Goal: Information Seeking & Learning: Find specific fact

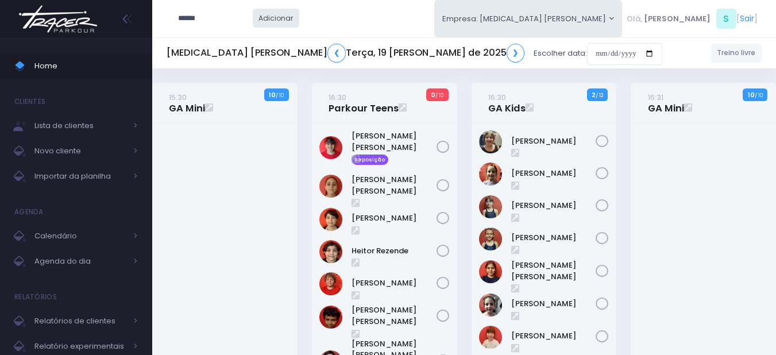
type input "******"
click input "submit" at bounding box center [0, 0] width 0 height 0
type input "**********"
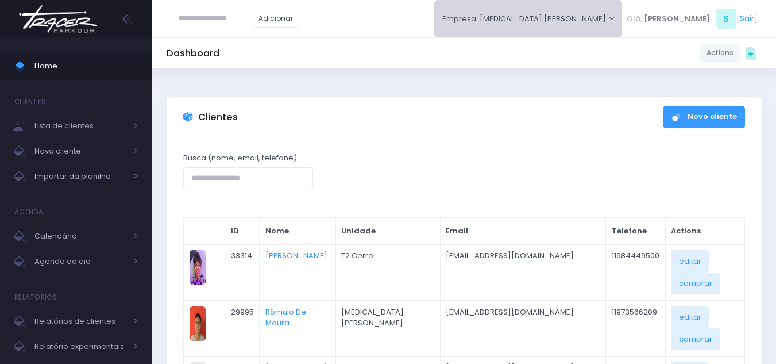
click at [623, 11] on button "Empresa: T3 Santana" at bounding box center [528, 18] width 188 height 37
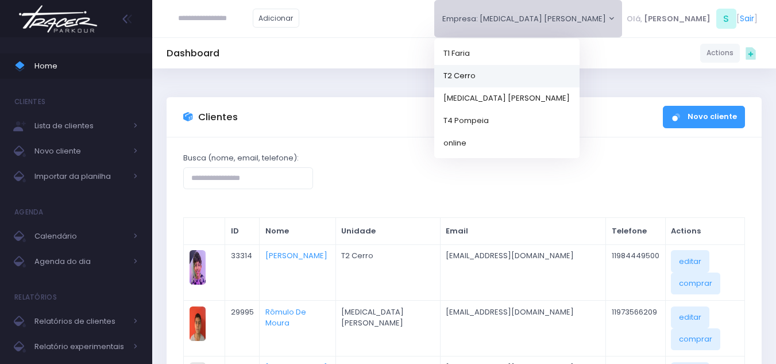
click at [580, 69] on link "T2 Cerro" at bounding box center [506, 75] width 145 height 22
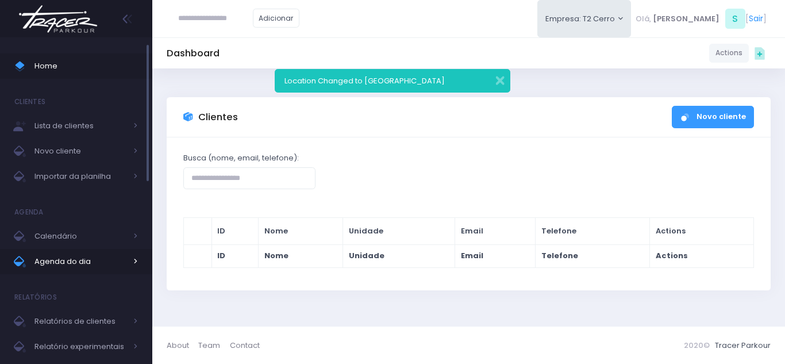
click at [82, 261] on span "Agenda do dia" at bounding box center [80, 261] width 92 height 15
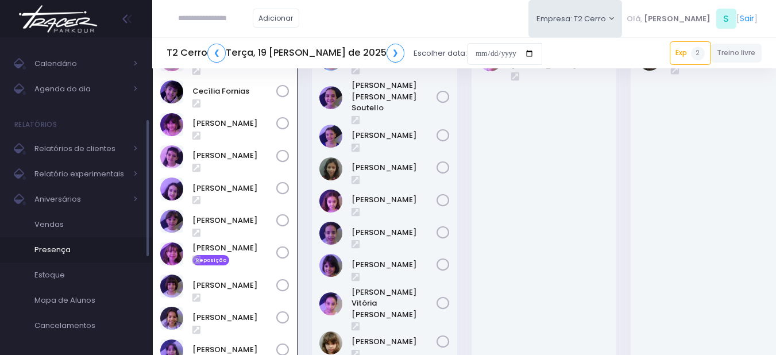
scroll to position [230, 0]
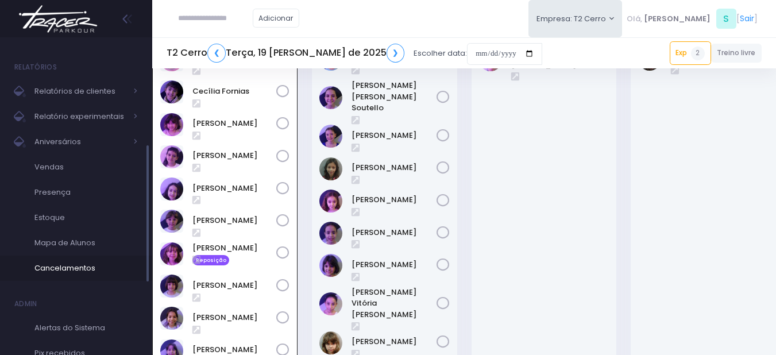
click at [75, 271] on span "Cancelamentos" at bounding box center [85, 268] width 103 height 15
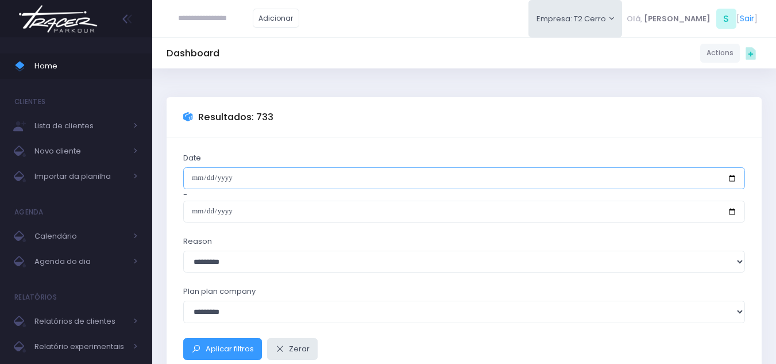
click at [277, 172] on input "date" at bounding box center [464, 178] width 562 height 22
click at [240, 170] on input "date" at bounding box center [464, 178] width 562 height 22
click at [237, 179] on input "date" at bounding box center [464, 178] width 562 height 22
click at [733, 182] on input "date" at bounding box center [464, 178] width 562 height 22
click at [295, 181] on input "date" at bounding box center [464, 178] width 562 height 22
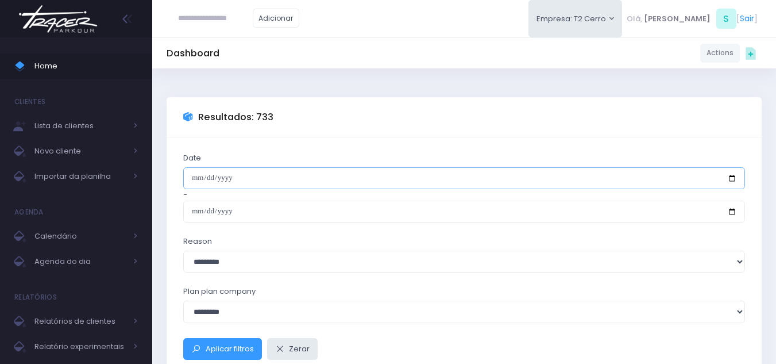
click at [738, 183] on input "date" at bounding box center [464, 178] width 562 height 22
click at [732, 179] on input "date" at bounding box center [464, 178] width 562 height 22
type input "**********"
click at [308, 208] on input "date" at bounding box center [464, 211] width 562 height 22
click at [313, 209] on input "date" at bounding box center [464, 211] width 562 height 22
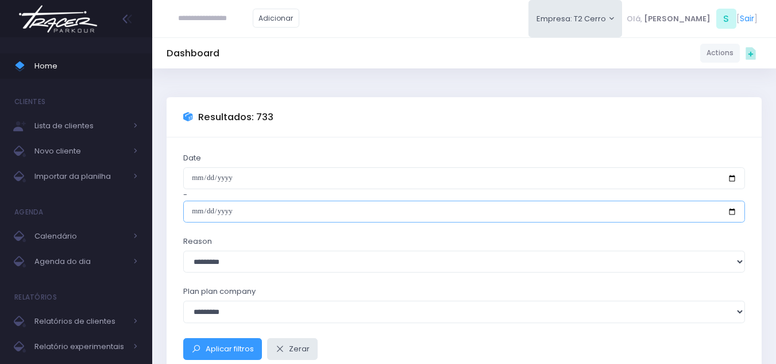
click at [732, 210] on input "date" at bounding box center [464, 211] width 562 height 22
type input "**********"
click at [263, 209] on input "**********" at bounding box center [464, 211] width 562 height 22
click at [235, 165] on div "**********" at bounding box center [464, 187] width 562 height 70
click at [240, 172] on input "**********" at bounding box center [464, 178] width 562 height 22
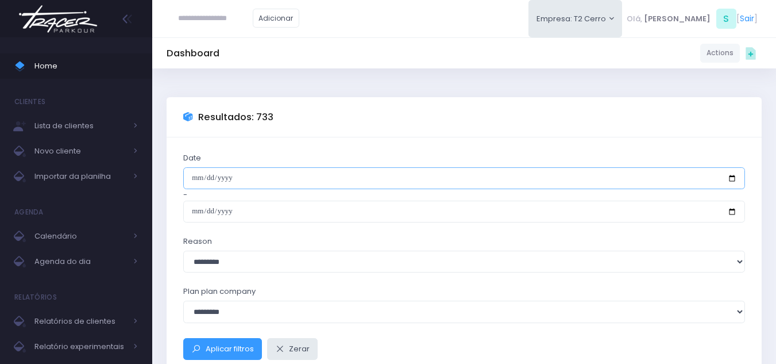
click at [246, 177] on input "**********" at bounding box center [464, 178] width 562 height 22
click at [727, 175] on input "**********" at bounding box center [464, 178] width 562 height 22
type input "**********"
click at [734, 214] on input "**********" at bounding box center [464, 211] width 562 height 22
type input "**********"
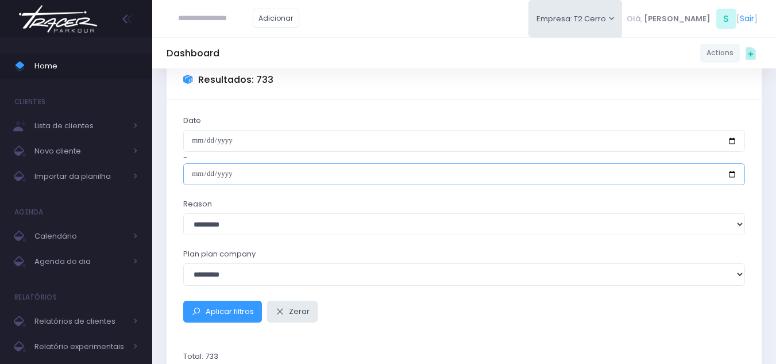
scroll to position [57, 0]
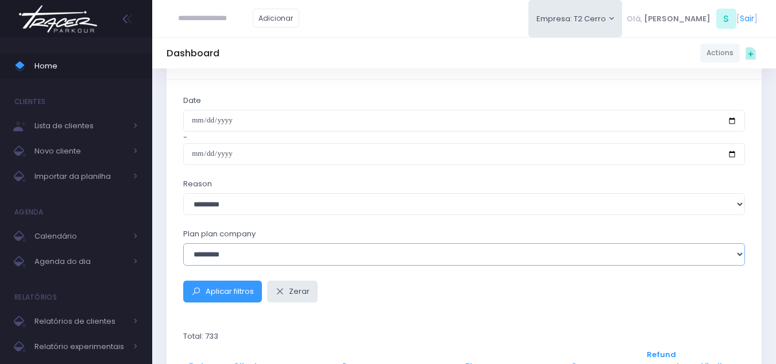
click at [250, 261] on select "**********" at bounding box center [464, 254] width 562 height 22
select select "*"
click at [183, 243] on select "**********" at bounding box center [464, 254] width 562 height 22
click at [233, 299] on button "Aplicar filtros" at bounding box center [222, 291] width 79 height 22
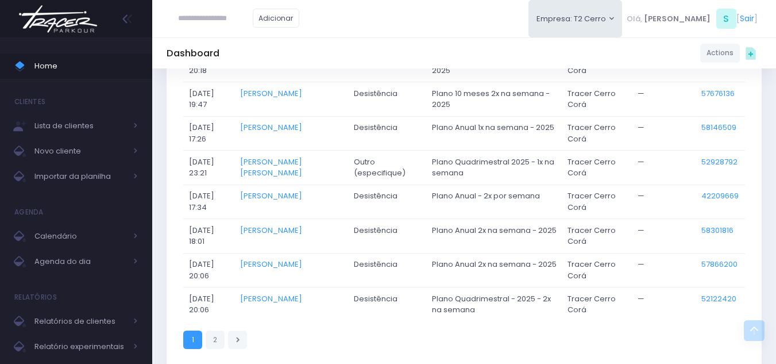
scroll to position [972, 0]
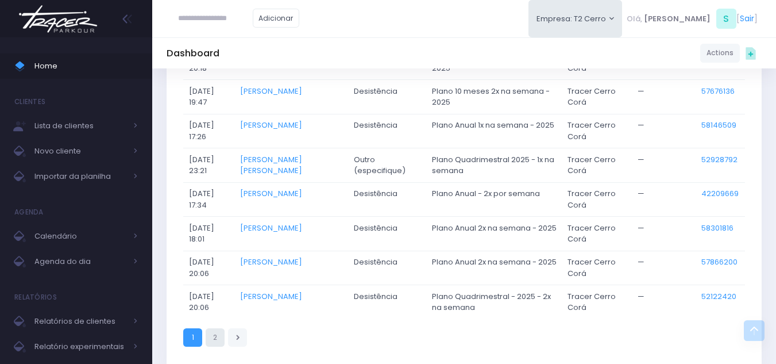
click at [215, 336] on link "2" at bounding box center [215, 337] width 19 height 19
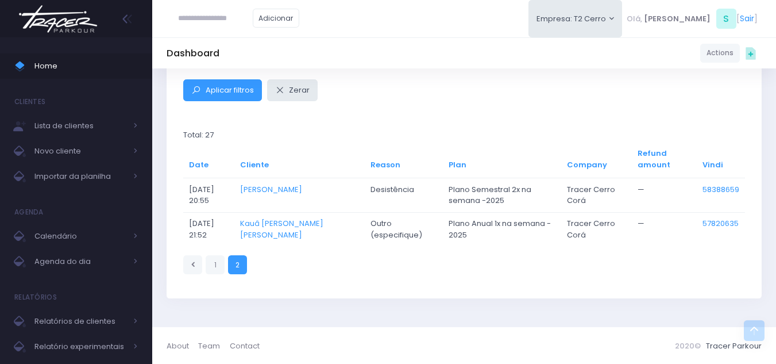
scroll to position [259, 0]
click at [279, 229] on link "Kauâ [PERSON_NAME] [PERSON_NAME]" at bounding box center [281, 228] width 83 height 22
click at [192, 257] on link "Table navigation" at bounding box center [192, 263] width 19 height 19
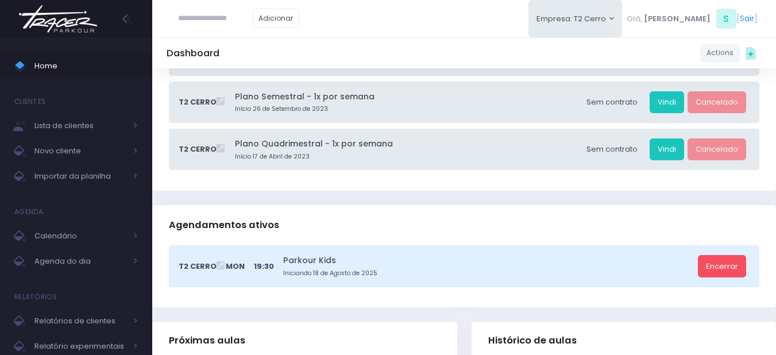
scroll to position [345, 0]
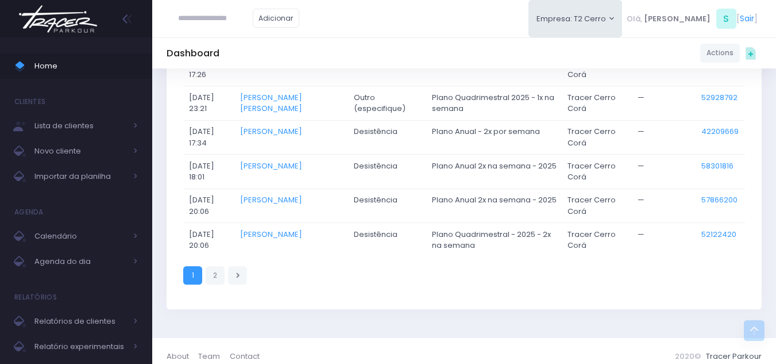
scroll to position [976, 0]
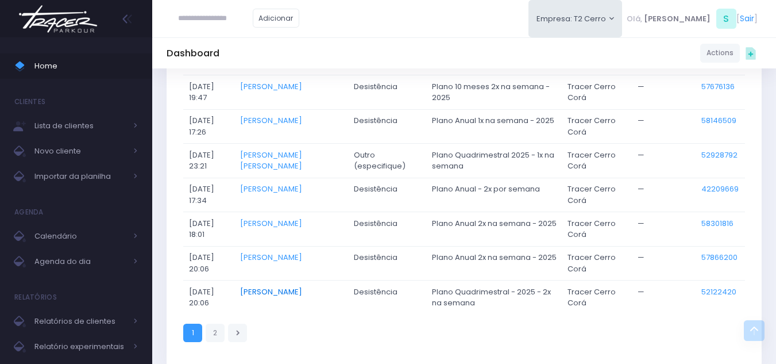
click at [302, 291] on link "[PERSON_NAME]" at bounding box center [271, 291] width 62 height 11
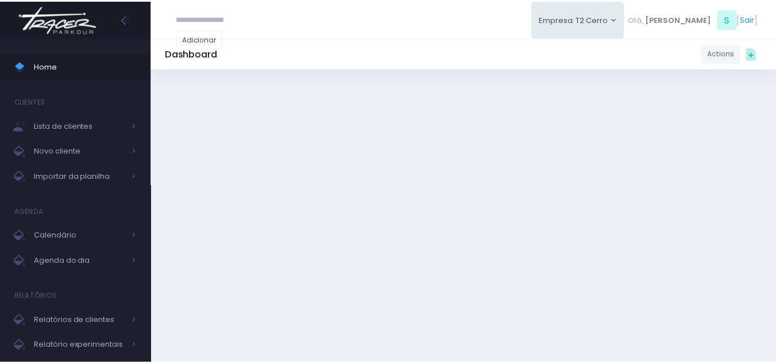
scroll to position [976, 0]
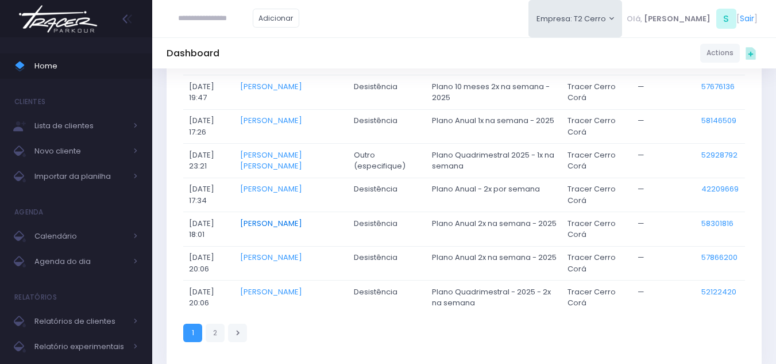
click at [274, 223] on link "livia Lopes" at bounding box center [271, 223] width 62 height 11
click at [296, 191] on link "Mariana Pera" at bounding box center [271, 188] width 62 height 11
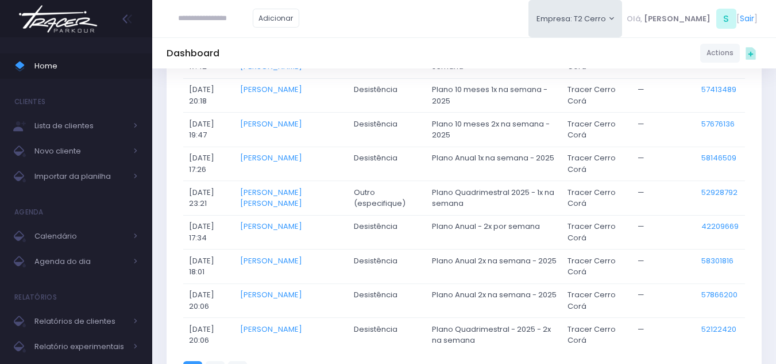
scroll to position [919, 0]
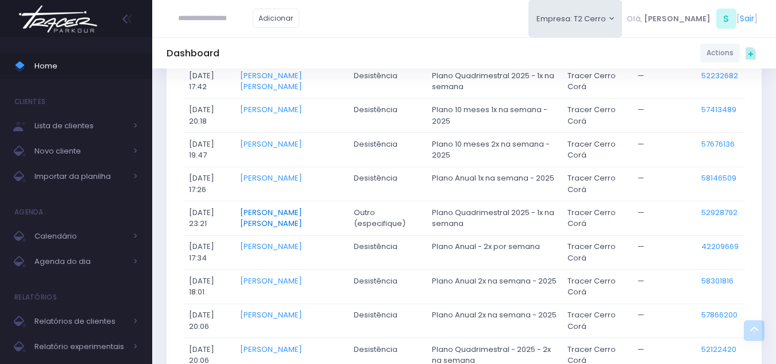
click at [302, 212] on link "Beatriz Borges Viana" at bounding box center [271, 218] width 62 height 22
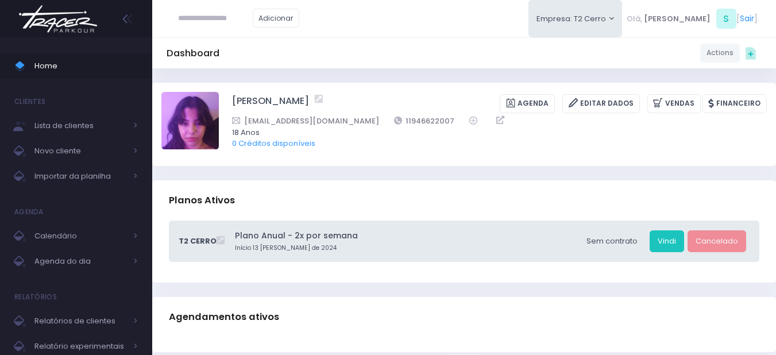
scroll to position [57, 0]
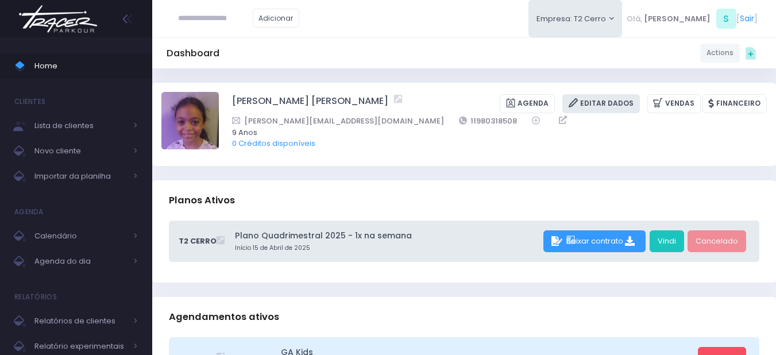
click at [597, 108] on link "Editar Dados" at bounding box center [601, 103] width 78 height 19
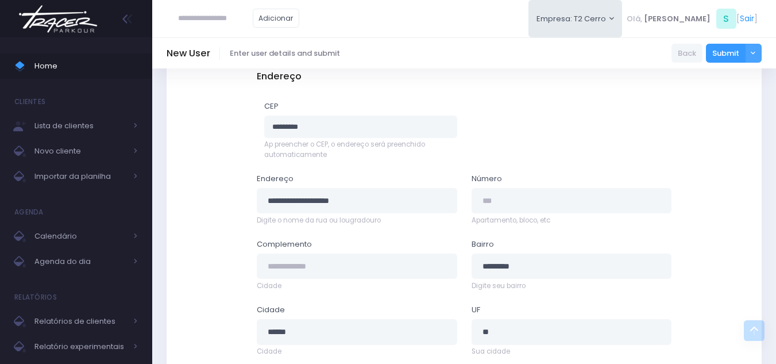
scroll to position [517, 0]
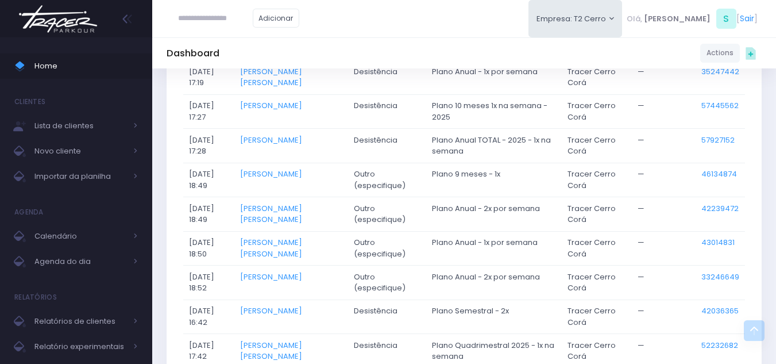
scroll to position [632, 0]
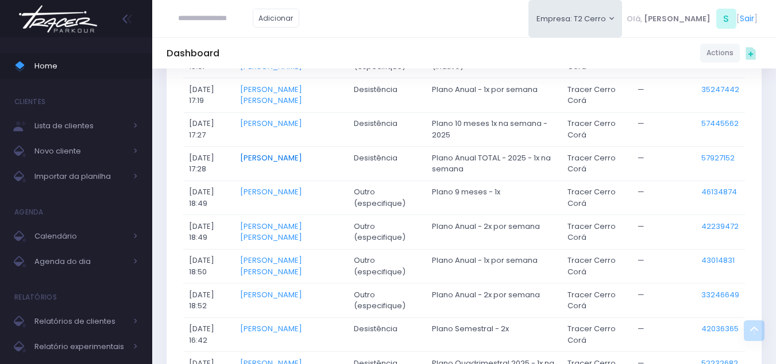
click at [295, 155] on link "Alice de Pontes" at bounding box center [271, 157] width 62 height 11
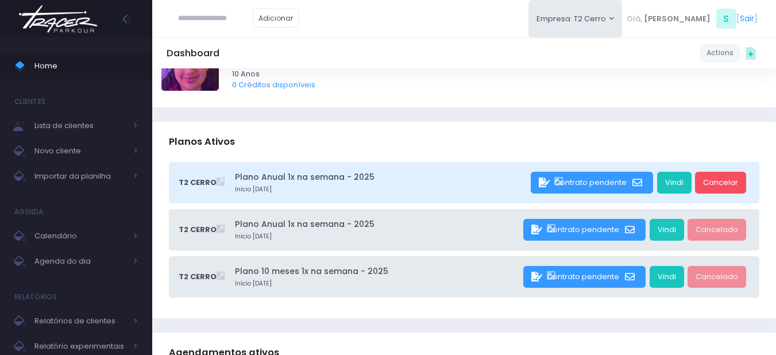
scroll to position [57, 0]
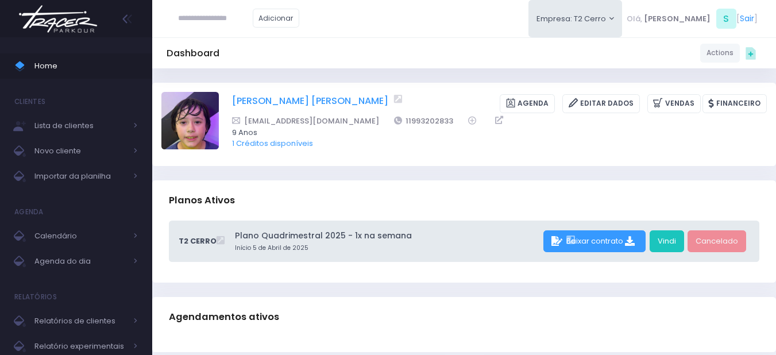
click at [294, 99] on link "[PERSON_NAME] de Godoy" at bounding box center [310, 103] width 156 height 19
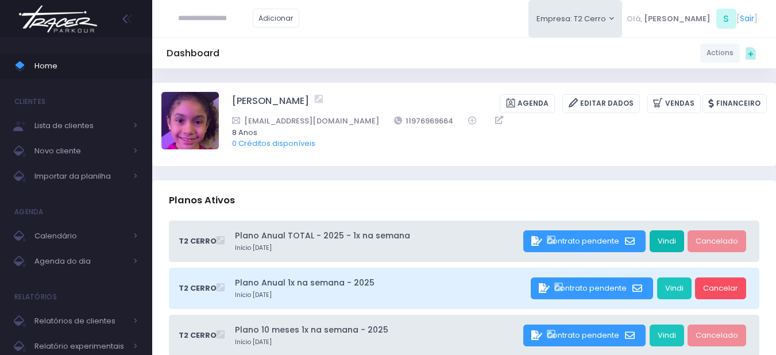
click at [666, 240] on link "Vindi" at bounding box center [667, 241] width 34 height 22
click at [660, 240] on link "Vindi" at bounding box center [667, 241] width 34 height 22
click at [672, 237] on link "Vindi" at bounding box center [667, 241] width 34 height 22
drag, startPoint x: 414, startPoint y: 121, endPoint x: 360, endPoint y: 121, distance: 54.0
click at [360, 121] on div "Luizadeliani@gmail.com 11976969664" at bounding box center [492, 121] width 520 height 12
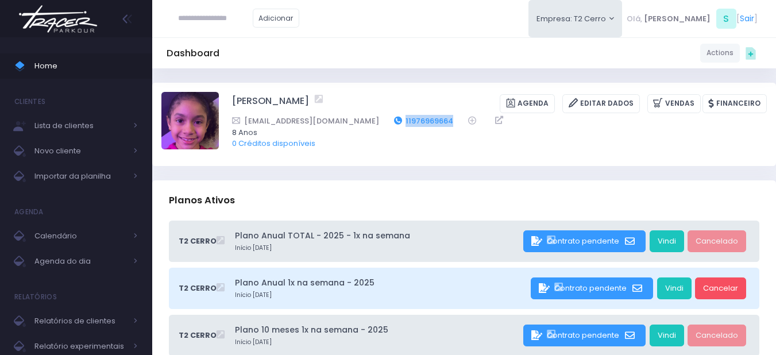
copy link "11976969664"
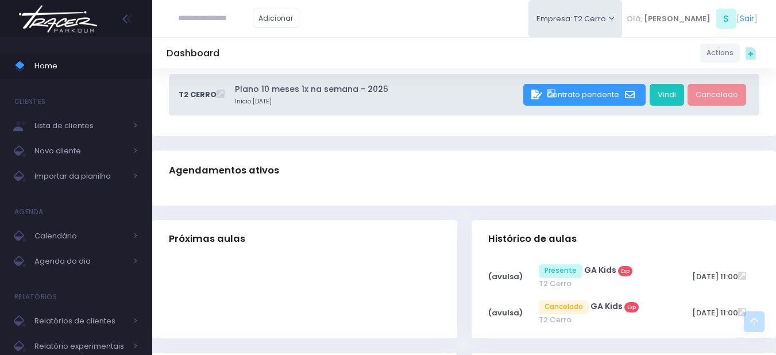
scroll to position [230, 0]
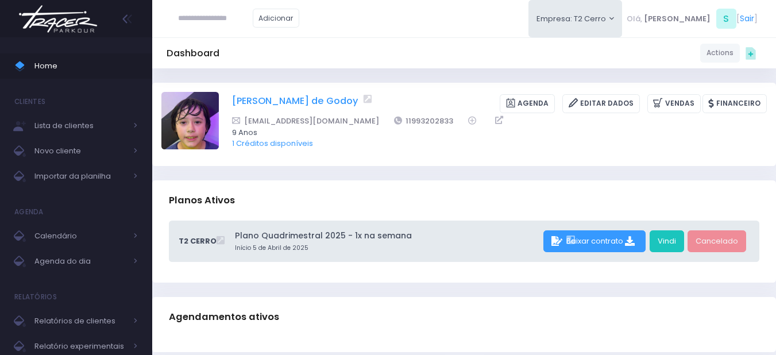
drag, startPoint x: 229, startPoint y: 102, endPoint x: 373, endPoint y: 99, distance: 143.6
click at [373, 99] on div "Tomas Bassi Franco de Godoy Agenda Editar Dados Vendas Financeiro 11993202833" at bounding box center [463, 124] width 605 height 64
copy link "[PERSON_NAME] [PERSON_NAME]"
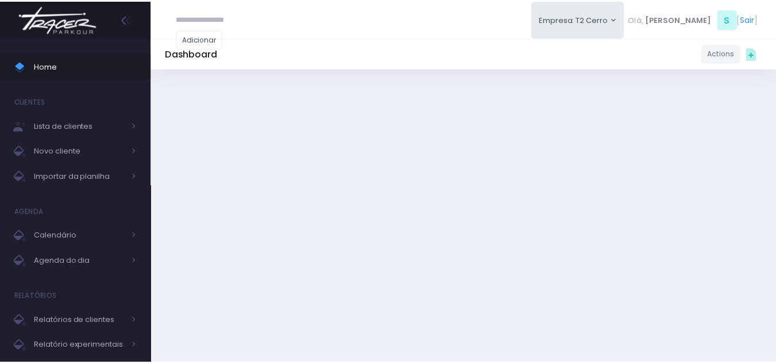
scroll to position [632, 0]
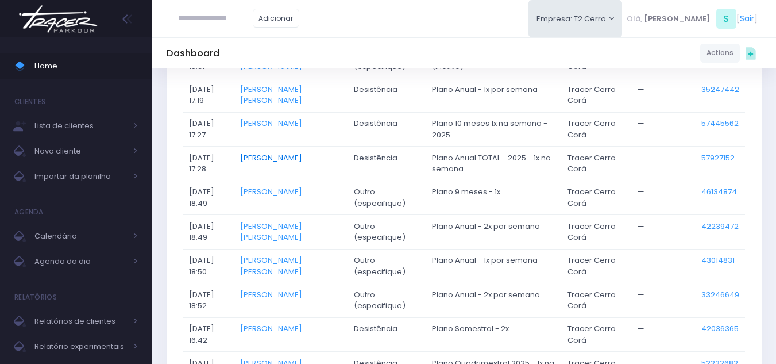
click at [302, 160] on link "Alice de Pontes" at bounding box center [271, 157] width 62 height 11
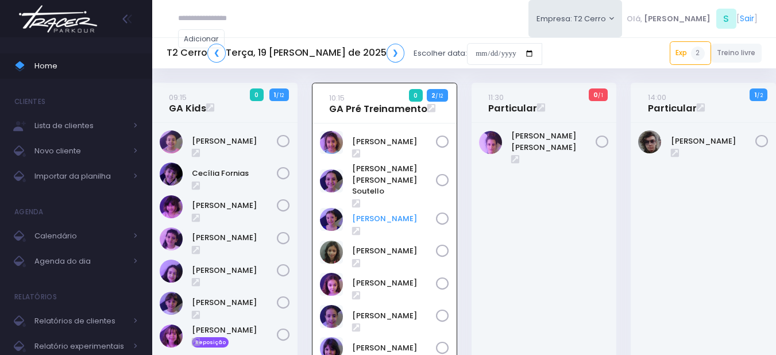
scroll to position [83, 0]
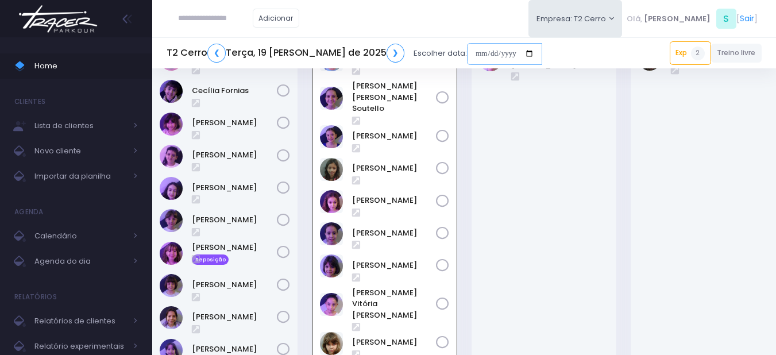
click at [474, 53] on input "date" at bounding box center [504, 54] width 75 height 22
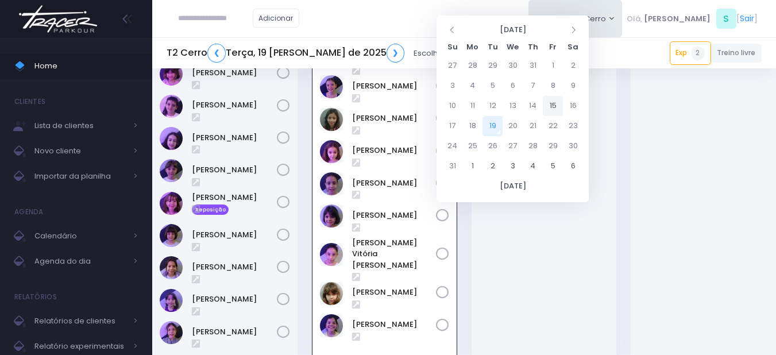
scroll to position [198, 0]
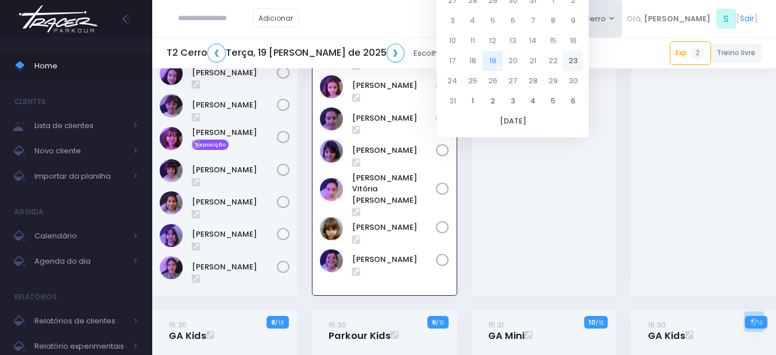
click at [573, 62] on td "23" at bounding box center [573, 61] width 20 height 20
type input "**********"
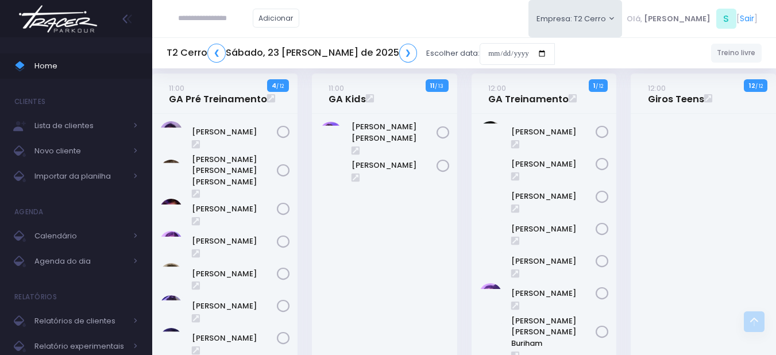
scroll to position [862, 0]
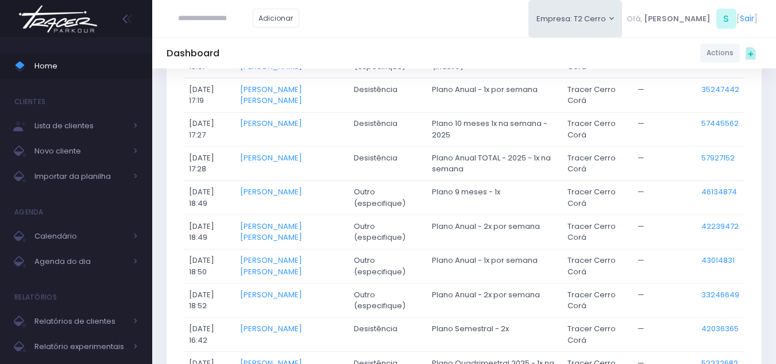
scroll to position [517, 0]
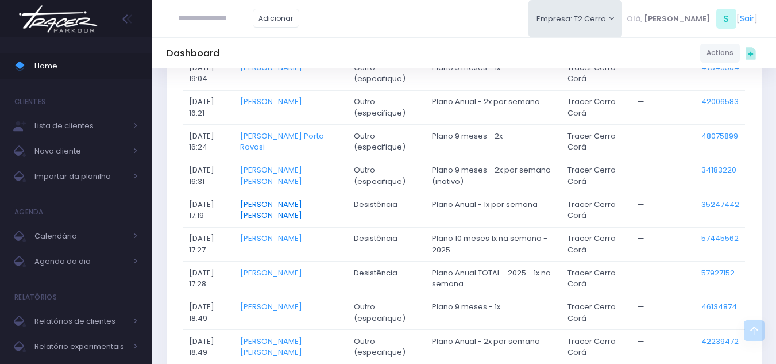
click at [265, 211] on link "Marcelly Zimmermann Freire" at bounding box center [271, 210] width 62 height 22
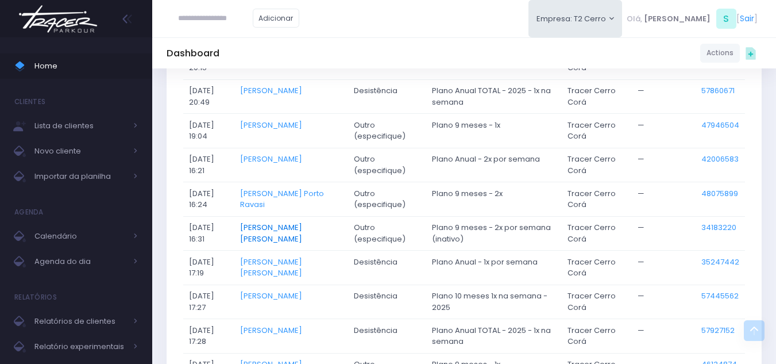
click at [292, 225] on link "[PERSON_NAME] [PERSON_NAME]" at bounding box center [271, 233] width 62 height 22
click at [272, 191] on link "Rafaella Westphalen Porto Ravasi" at bounding box center [282, 199] width 84 height 22
click at [275, 156] on link "Mei Hori" at bounding box center [271, 158] width 62 height 11
click at [302, 121] on link "Manuela Moreira Ferreira" at bounding box center [271, 124] width 62 height 11
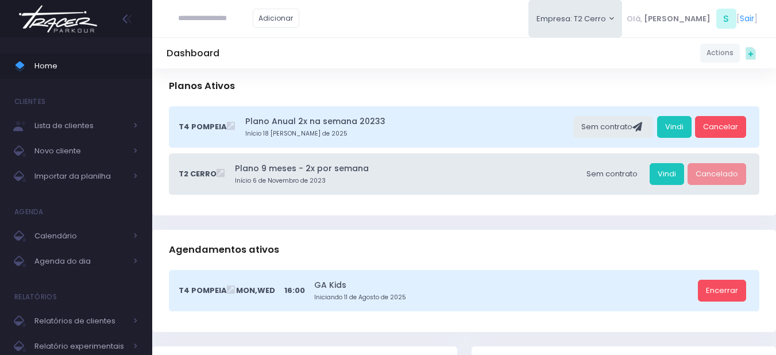
scroll to position [115, 0]
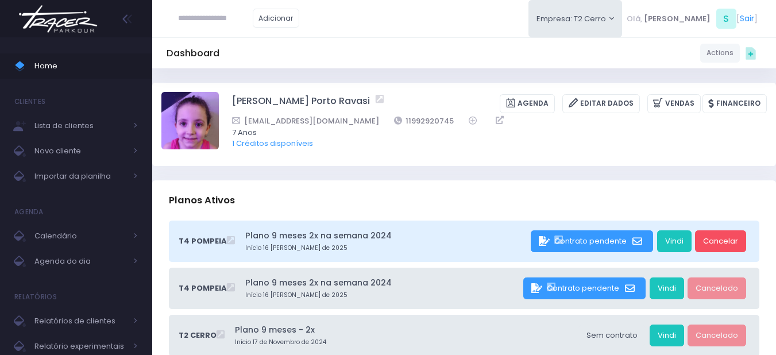
scroll to position [115, 0]
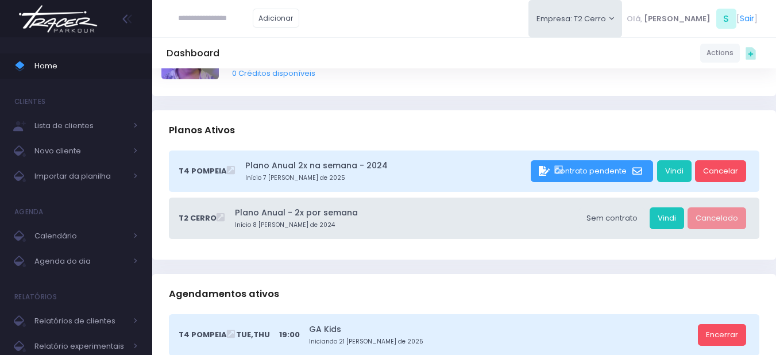
scroll to position [115, 0]
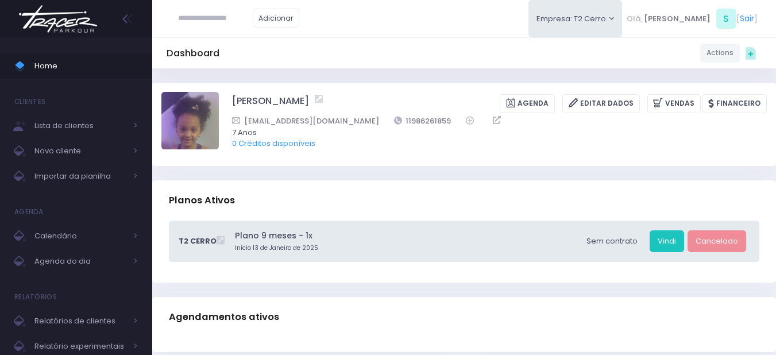
drag, startPoint x: 225, startPoint y: 97, endPoint x: 346, endPoint y: 60, distance: 127.2
click at [343, 88] on div "Manuela Moreira Ferreira Agenda Editar Dados Vendas Financeiro" at bounding box center [464, 124] width 624 height 83
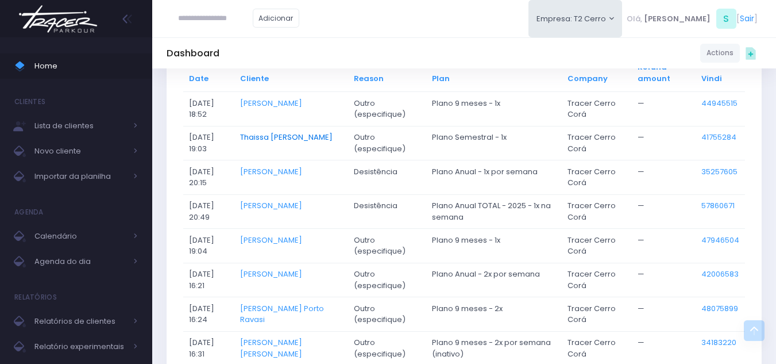
scroll to position [287, 0]
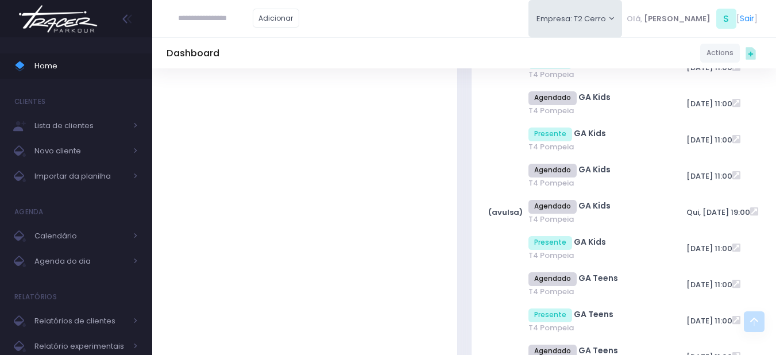
scroll to position [230, 0]
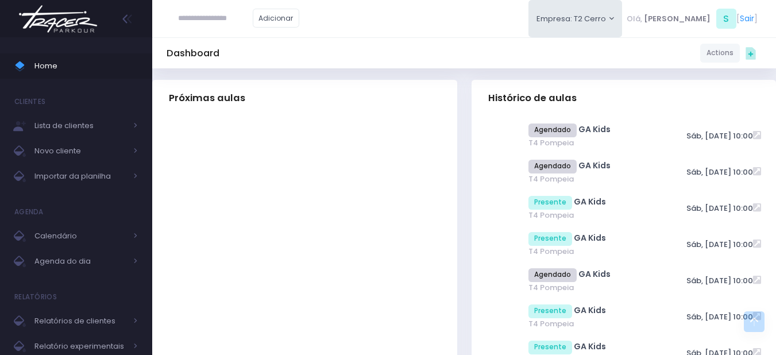
scroll to position [287, 0]
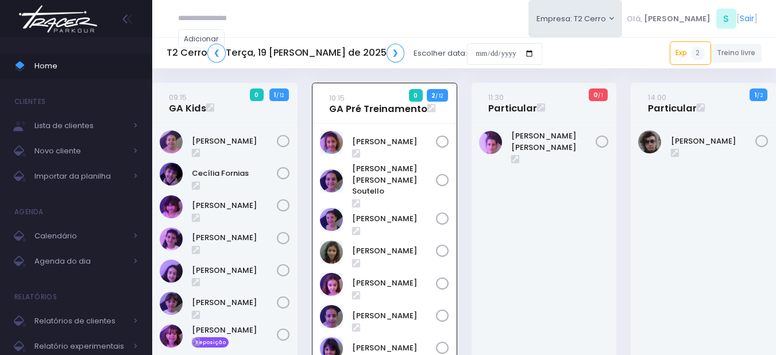
click at [230, 22] on input "text" at bounding box center [215, 18] width 75 height 22
paste input "**********"
type input "**********"
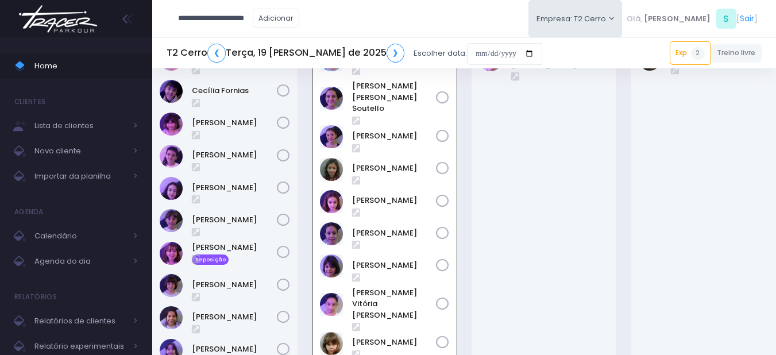
scroll to position [0, 14]
type input "**********"
click input "submit" at bounding box center [0, 0] width 0 height 0
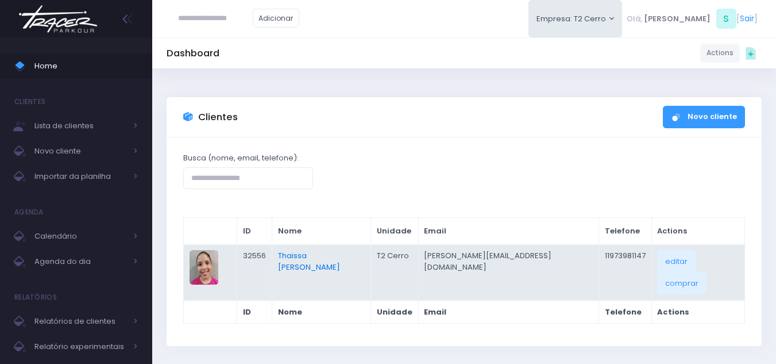
click at [340, 252] on link "Thaissa [PERSON_NAME]" at bounding box center [309, 261] width 62 height 22
